Goal: Transaction & Acquisition: Purchase product/service

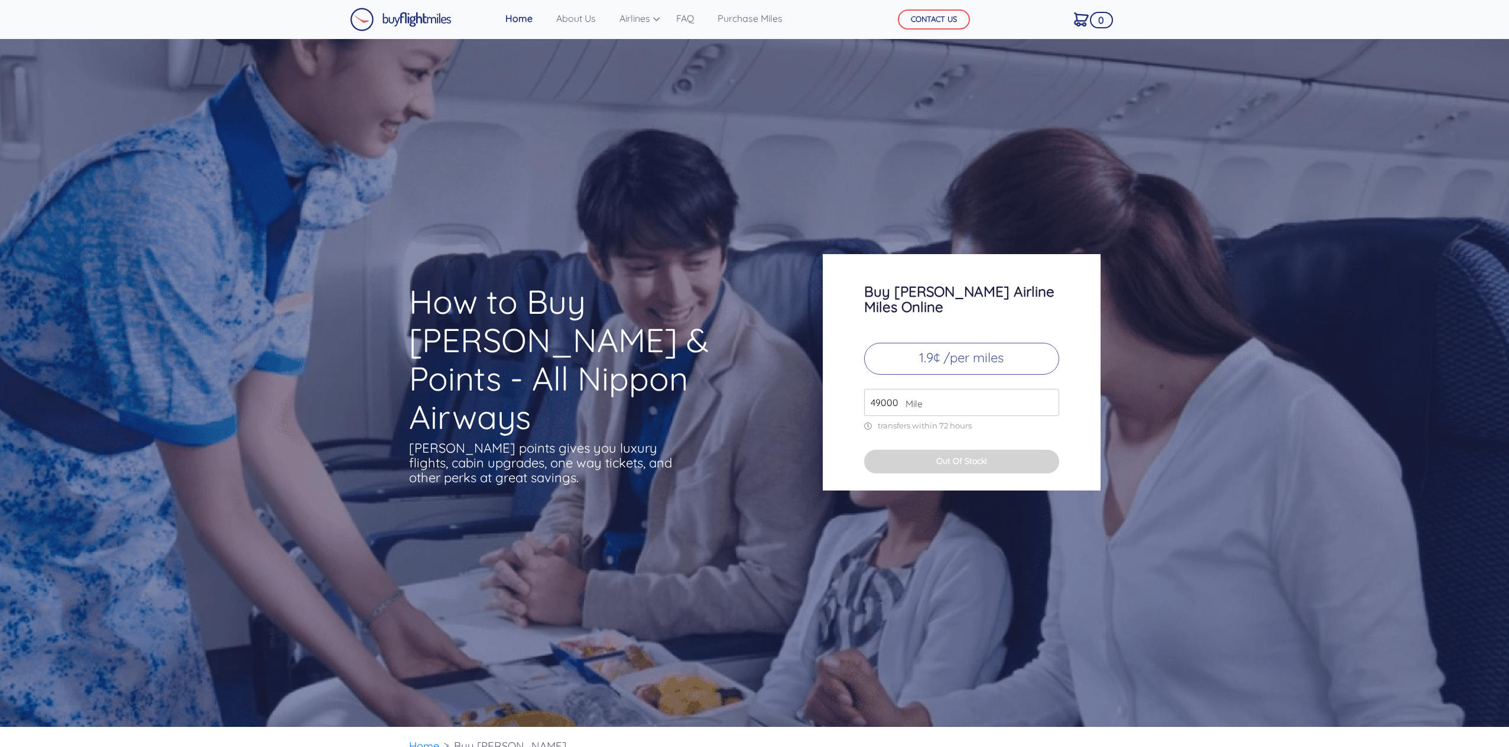
click at [958, 347] on p "1.9¢ /per miles" at bounding box center [961, 359] width 195 height 32
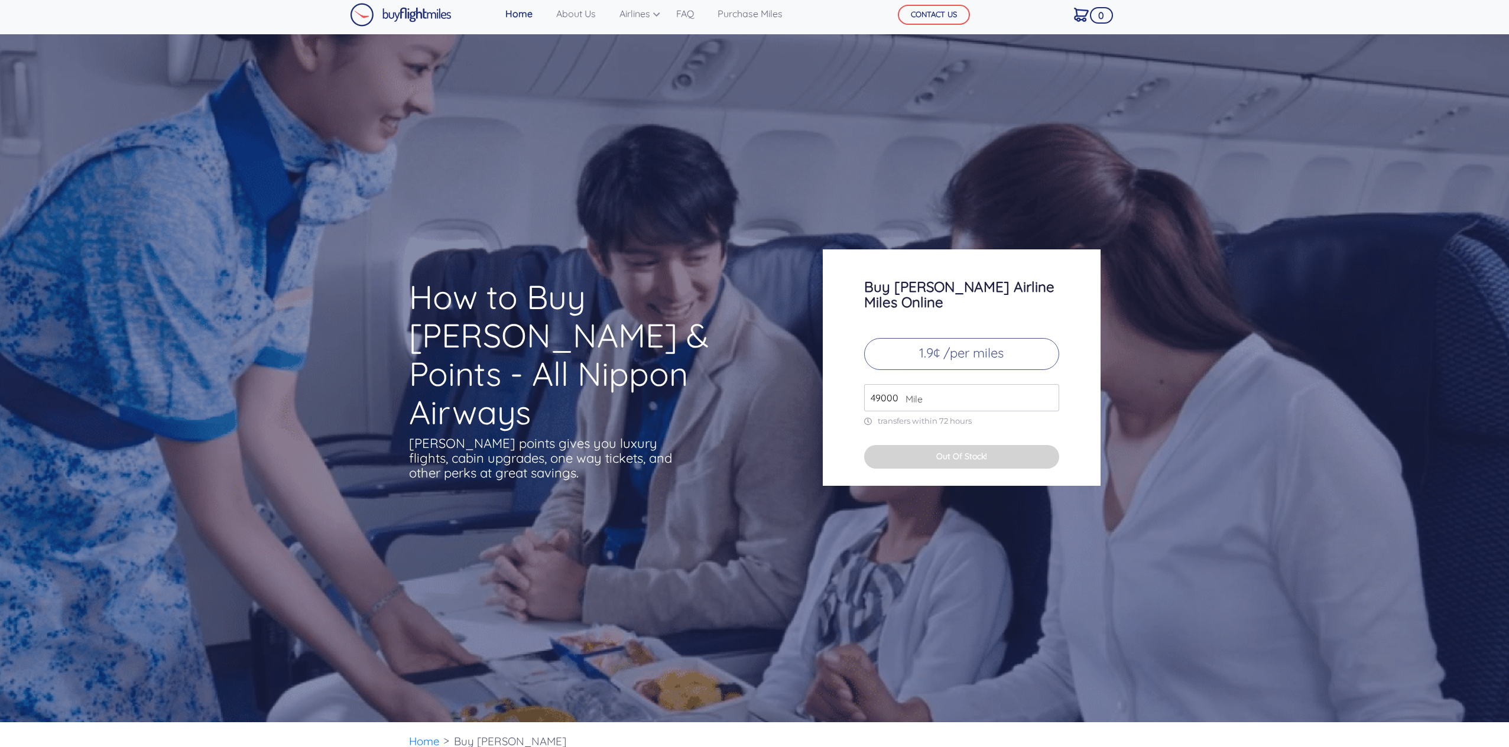
scroll to position [6, 0]
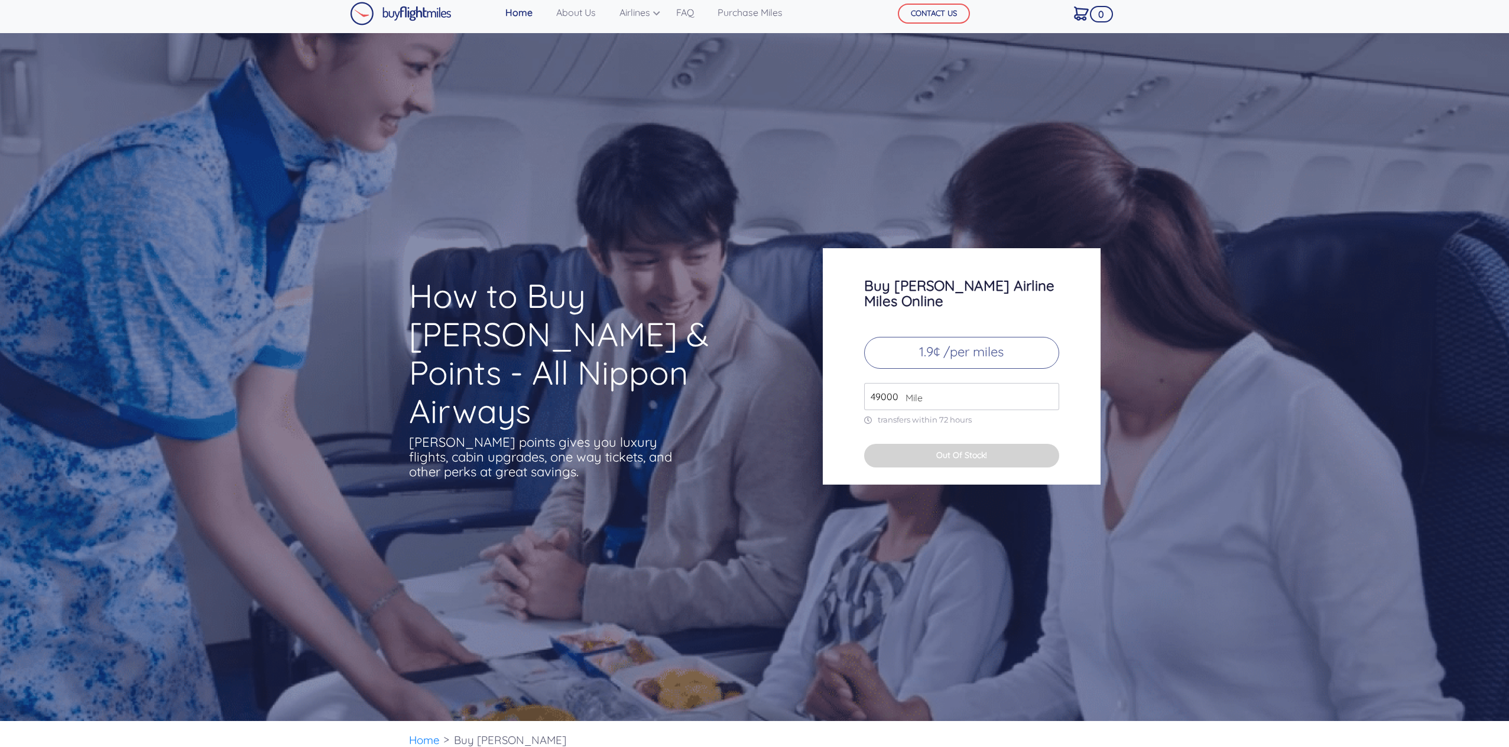
click at [882, 383] on input "49000" at bounding box center [961, 396] width 195 height 27
click at [1051, 383] on input "50000" at bounding box center [961, 396] width 195 height 27
click at [1051, 383] on input "51000" at bounding box center [961, 396] width 195 height 27
click at [1051, 383] on input "52000" at bounding box center [961, 396] width 195 height 27
click at [1051, 383] on input "53000" at bounding box center [961, 396] width 195 height 27
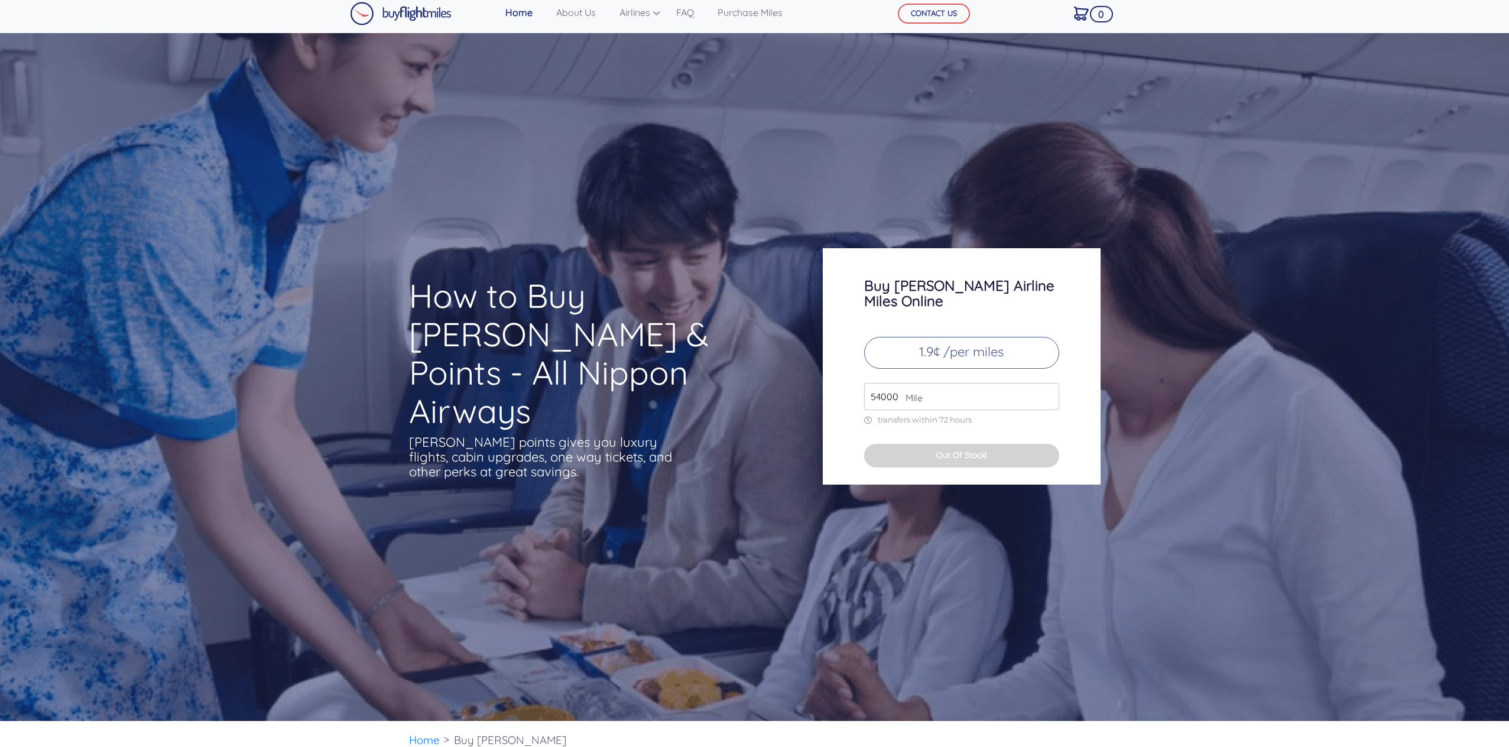
click at [1051, 383] on input "54000" at bounding box center [961, 396] width 195 height 27
type input "55000"
click at [1051, 383] on input "55000" at bounding box center [961, 396] width 195 height 27
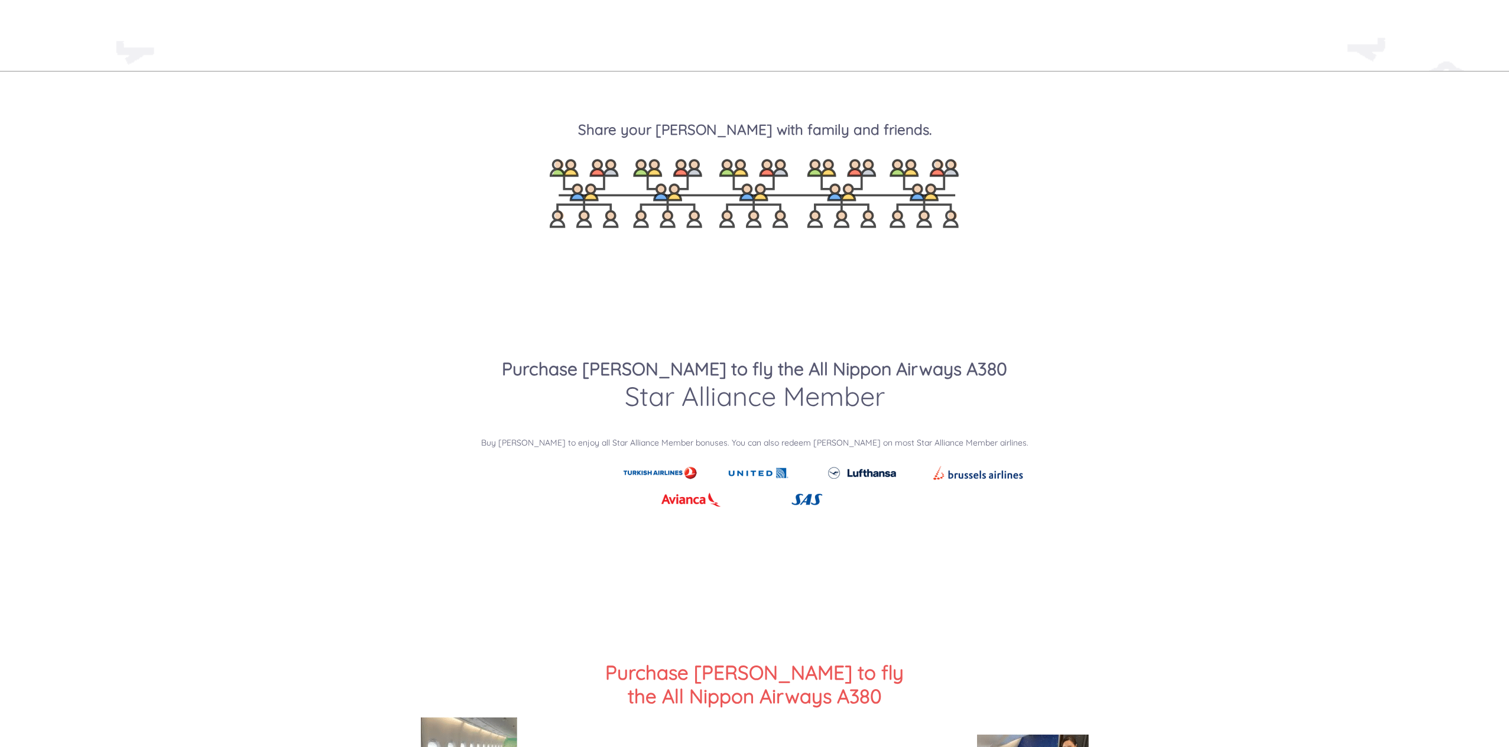
scroll to position [1571, 0]
